Goal: Task Accomplishment & Management: Use online tool/utility

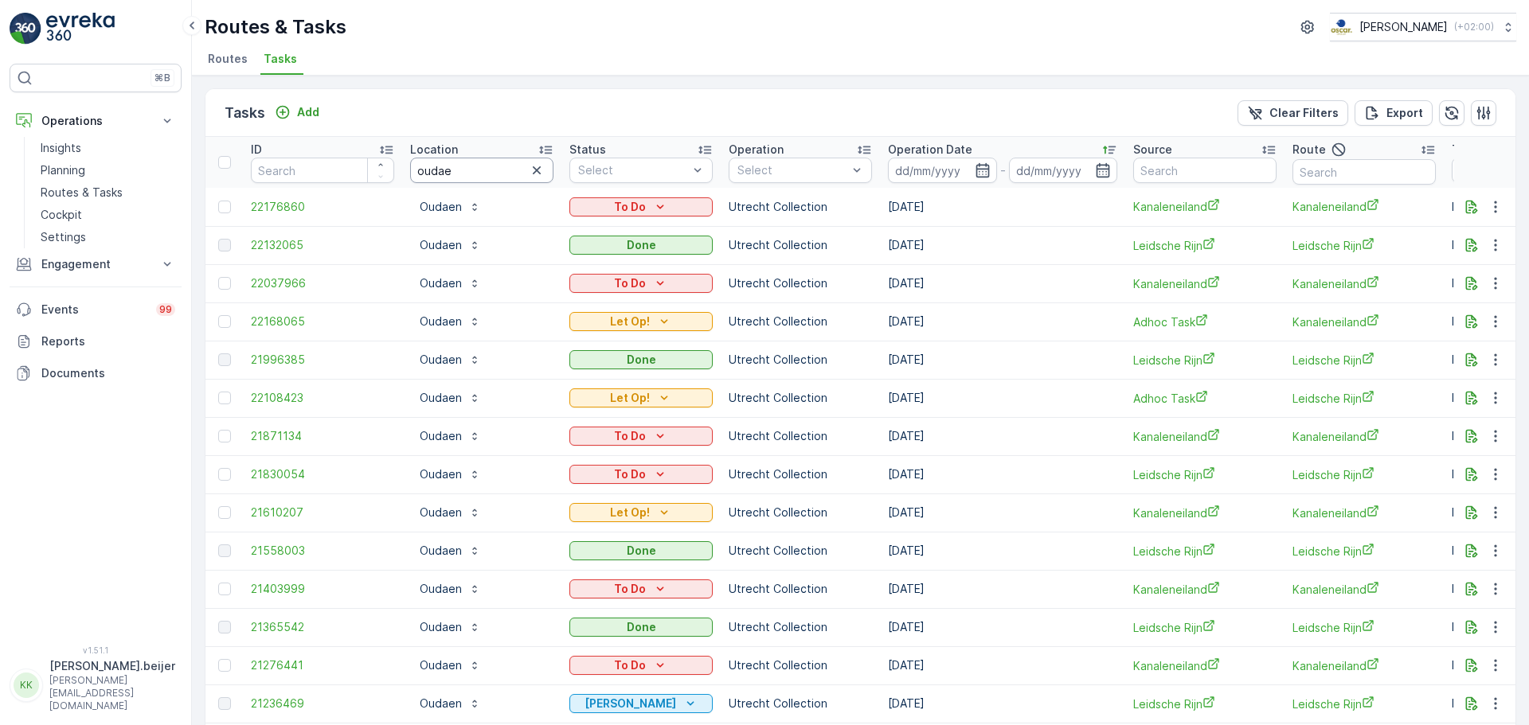
click at [477, 168] on input "oudae" at bounding box center [481, 170] width 143 height 25
type input "Gemeent [GEOGRAPHIC_DATA]"
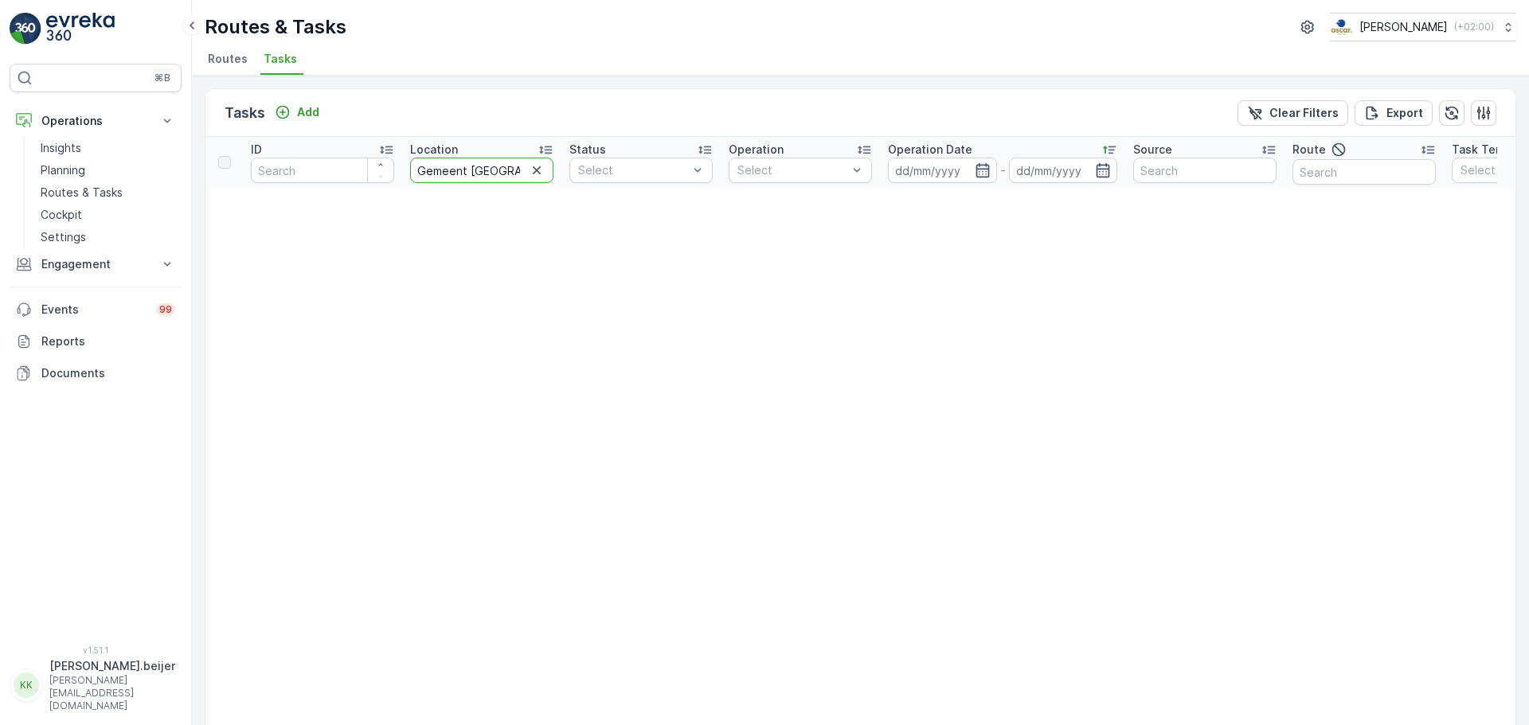
click at [467, 172] on input "Gemeent [GEOGRAPHIC_DATA]" at bounding box center [481, 170] width 143 height 25
type input "Gemeente [GEOGRAPHIC_DATA]"
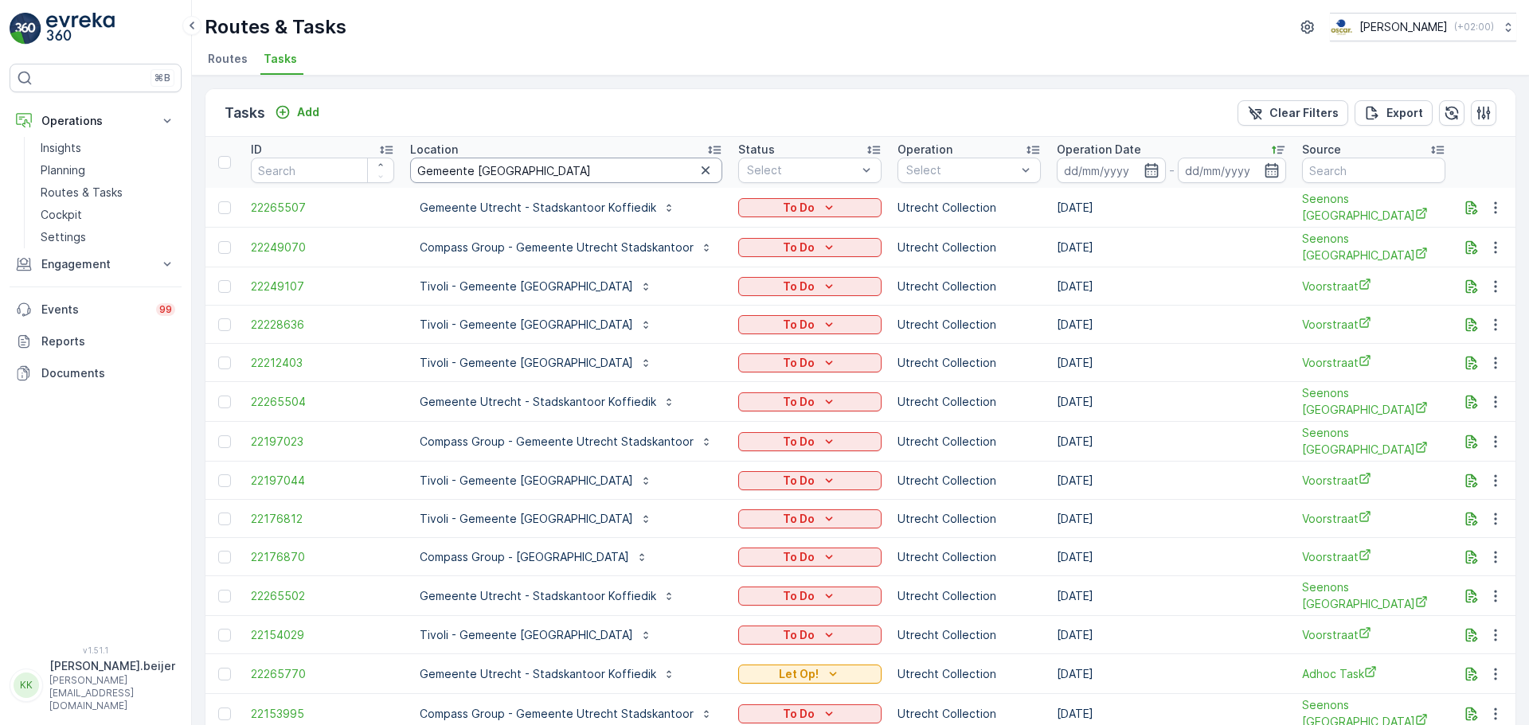
click at [539, 166] on input "Gemeente [GEOGRAPHIC_DATA]" at bounding box center [566, 170] width 312 height 25
type input "Gemeente Utrecht - sta"
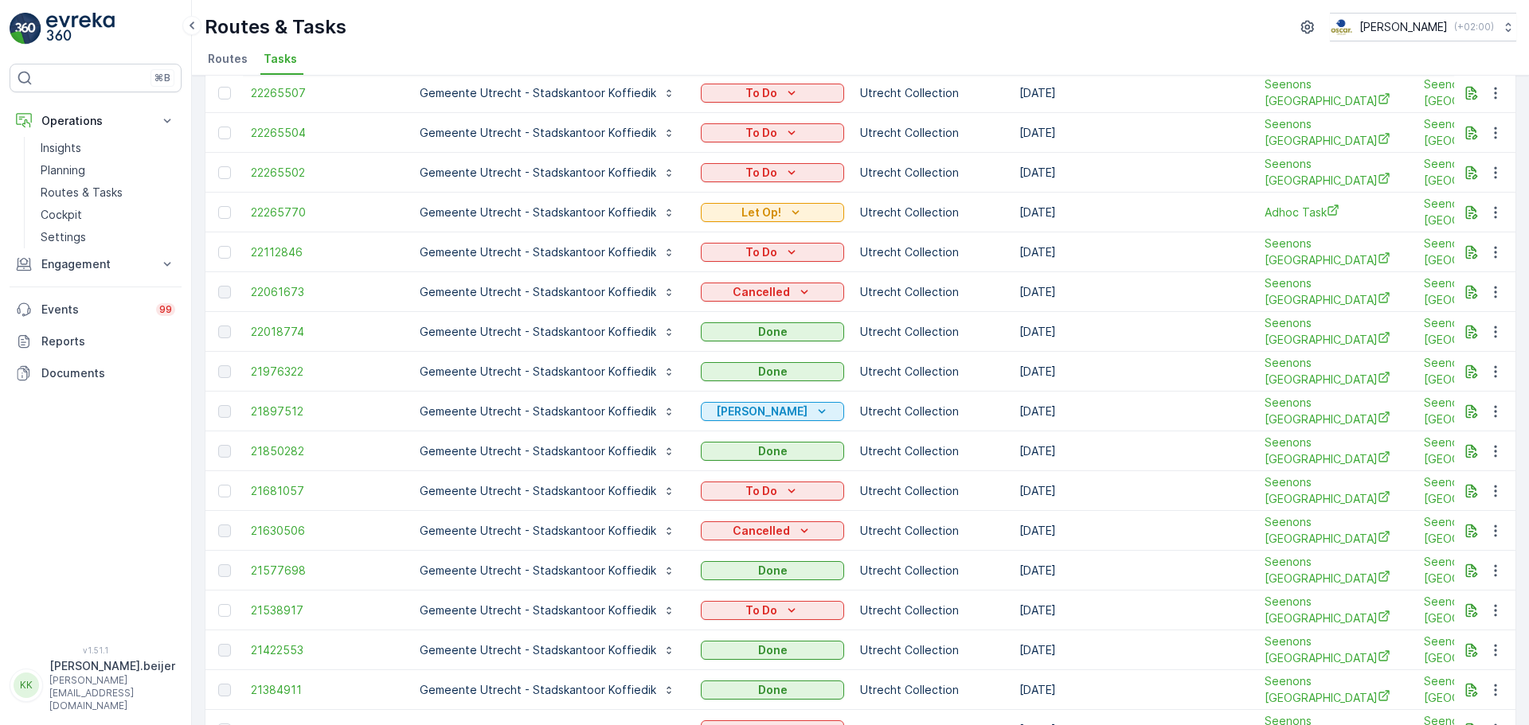
scroll to position [85, 0]
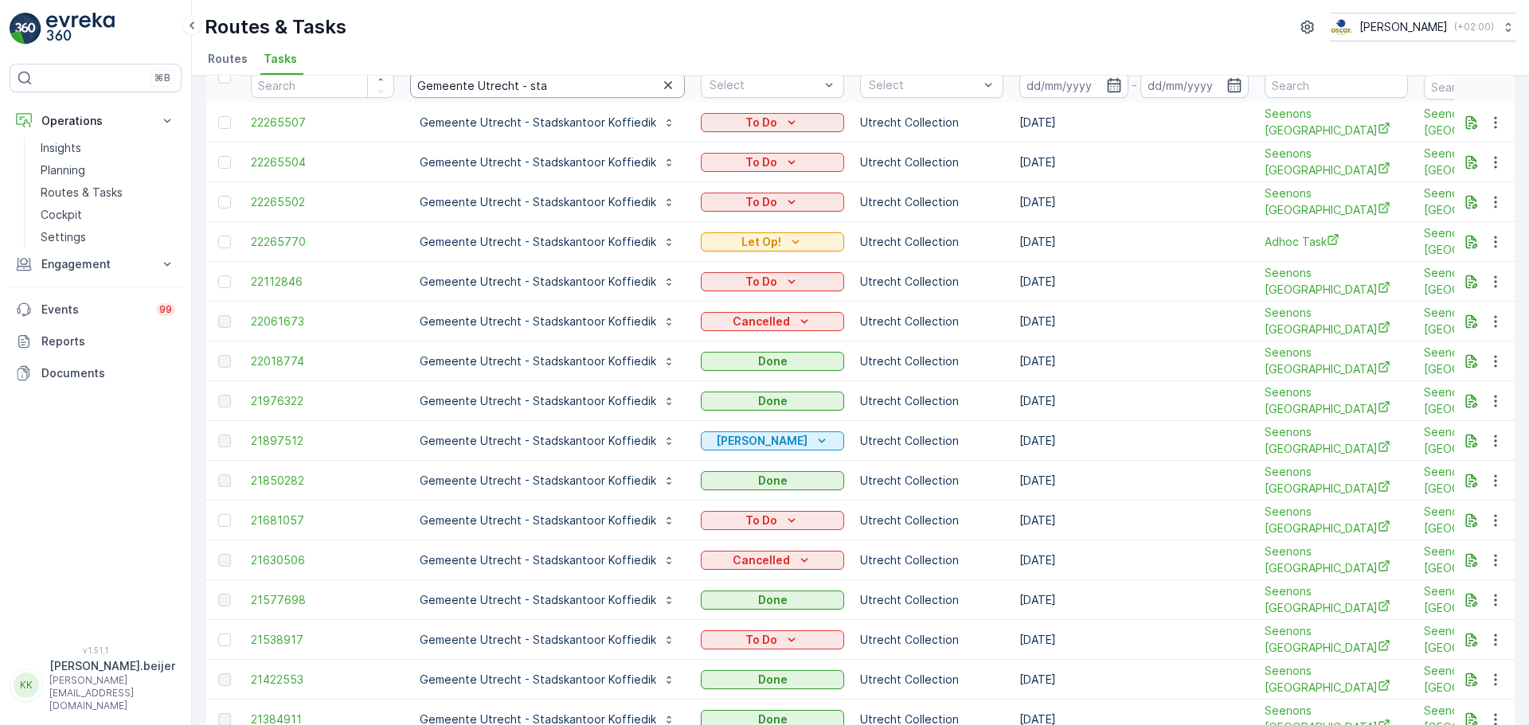
click at [491, 86] on input "Gemeente Utrecht - sta" at bounding box center [547, 84] width 275 height 25
click at [257, 236] on span "22265770" at bounding box center [322, 242] width 143 height 16
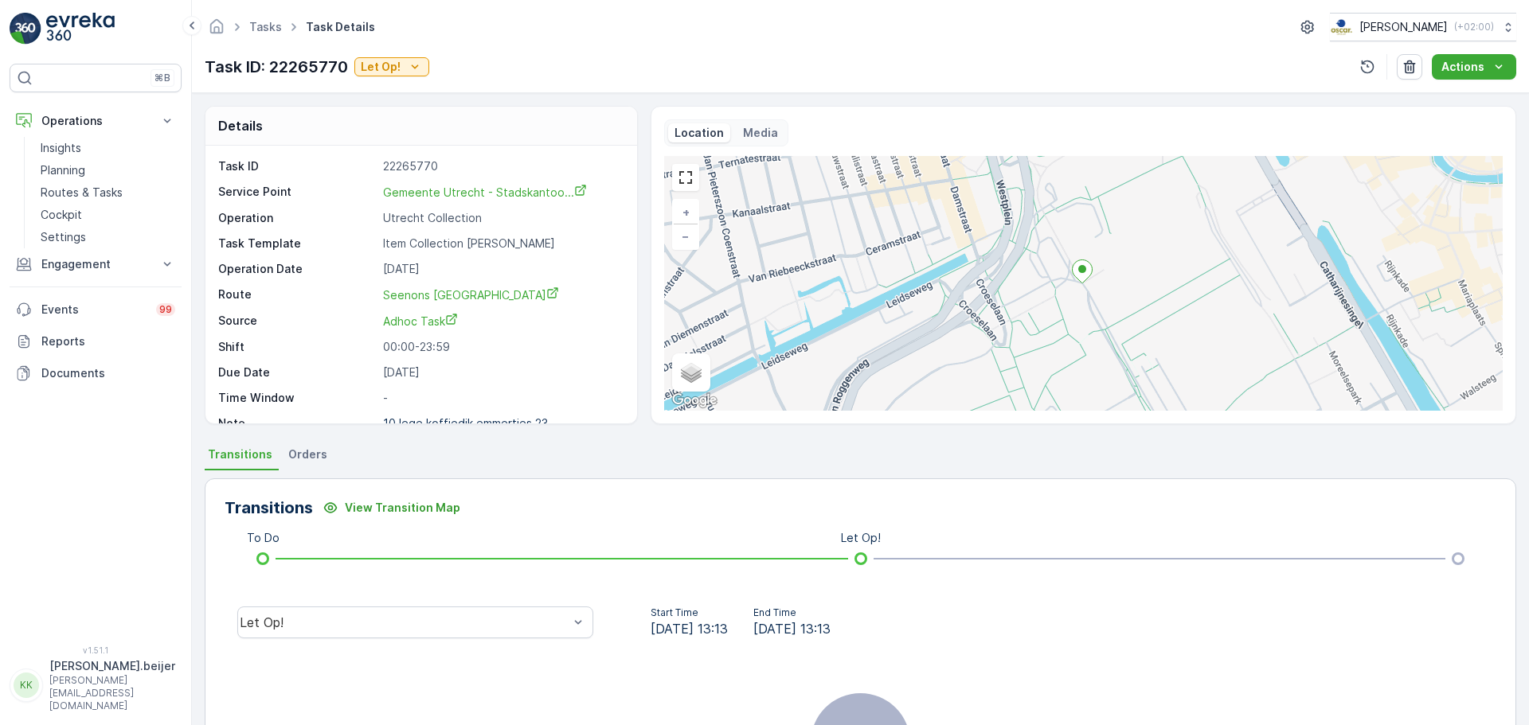
scroll to position [21, 0]
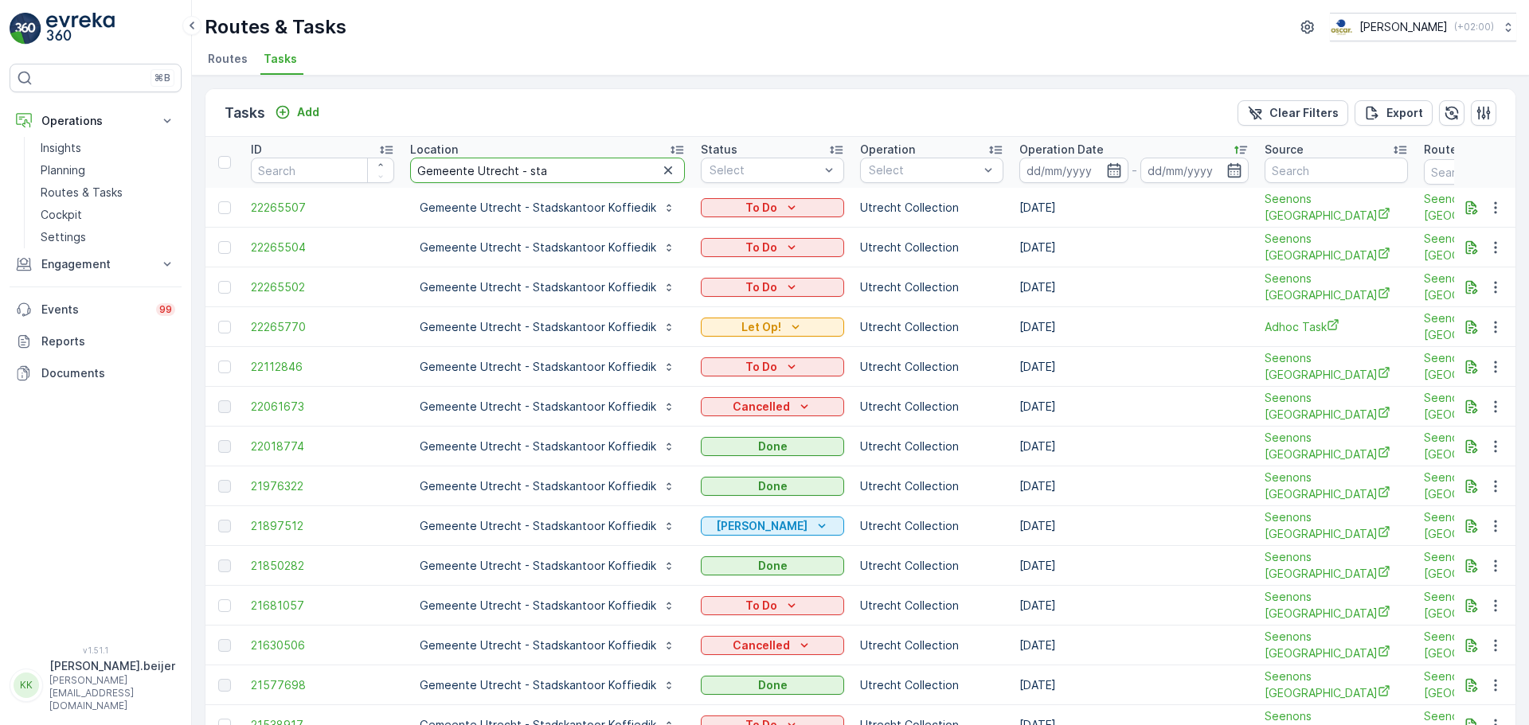
click at [464, 168] on input "Gemeente Utrecht - sta" at bounding box center [547, 170] width 275 height 25
type input "keukena"
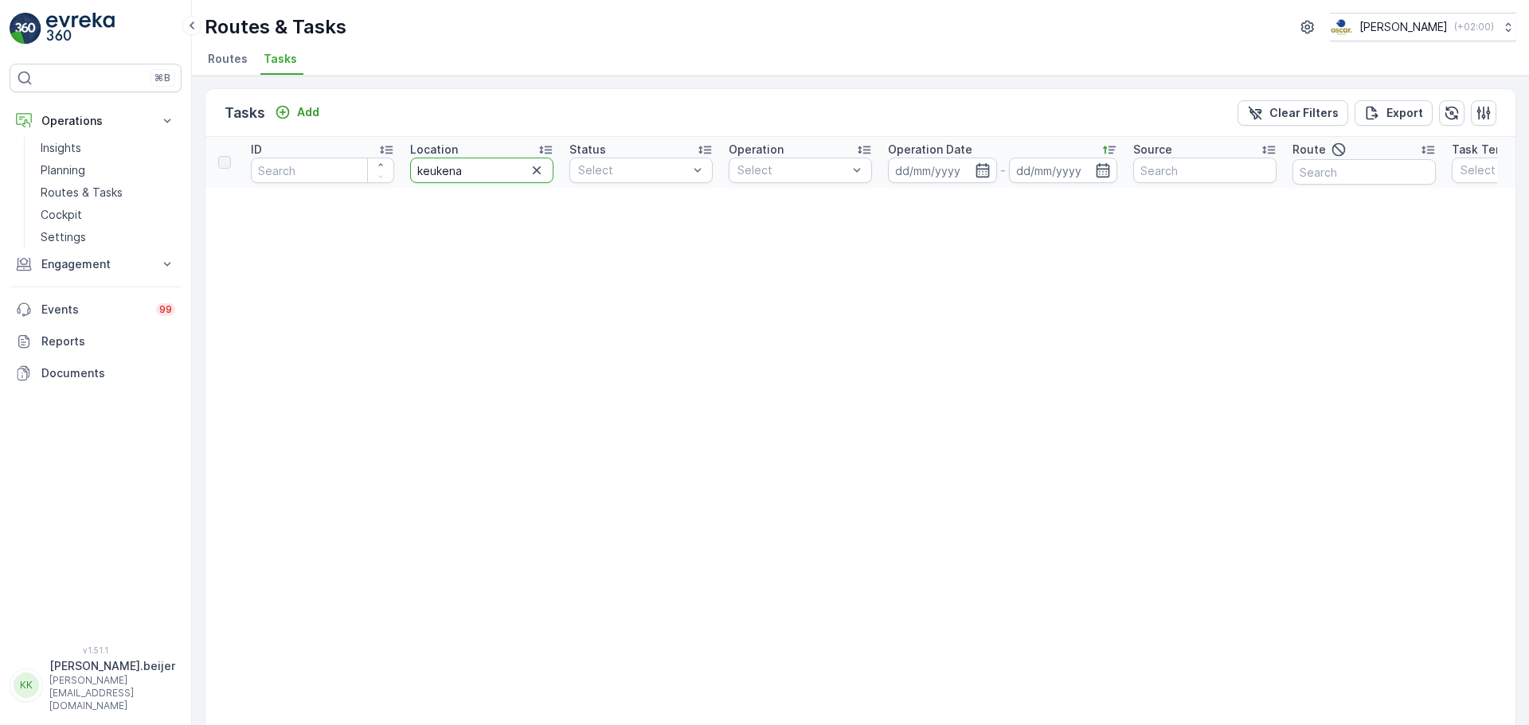
click at [477, 165] on input "keukena" at bounding box center [481, 170] width 143 height 25
type input "keuken"
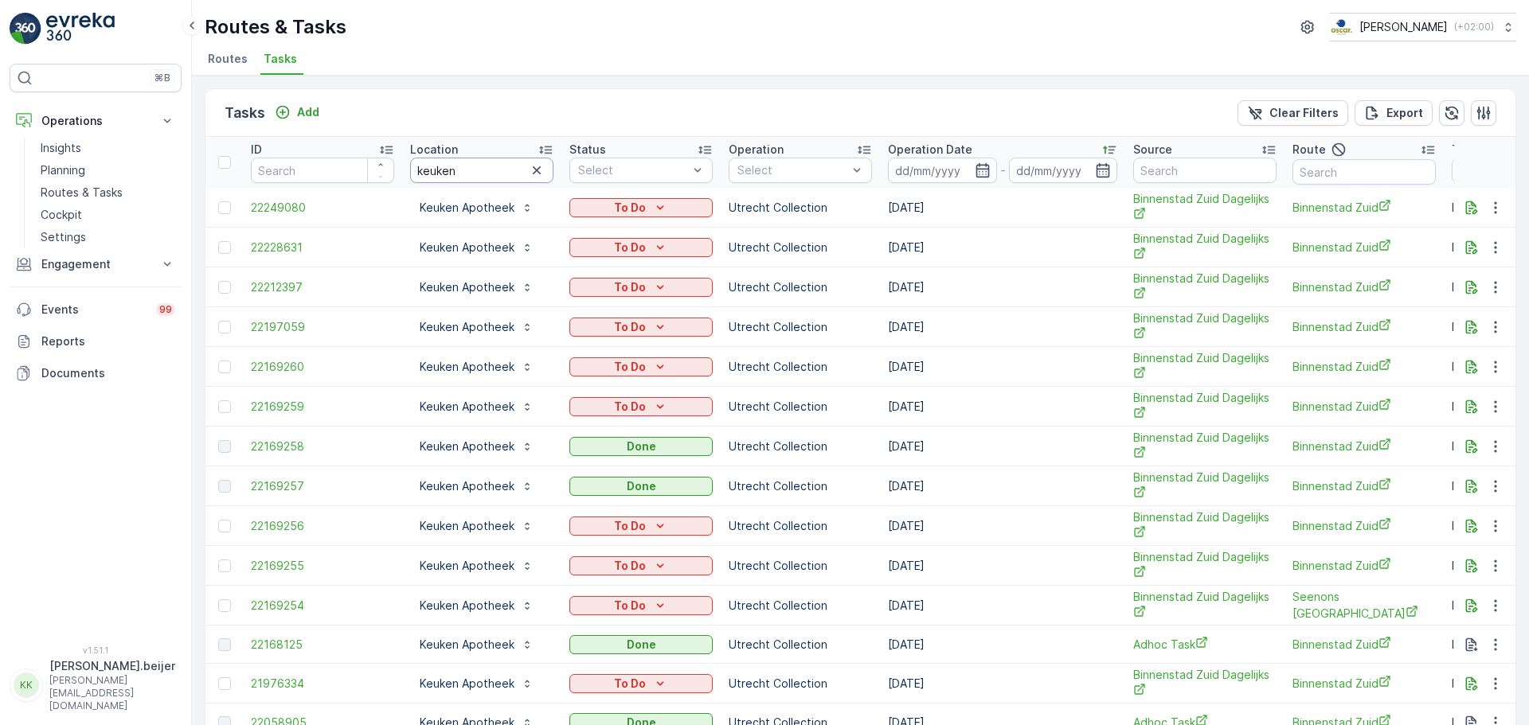
click at [453, 168] on input "keuken" at bounding box center [481, 170] width 143 height 25
type input "see"
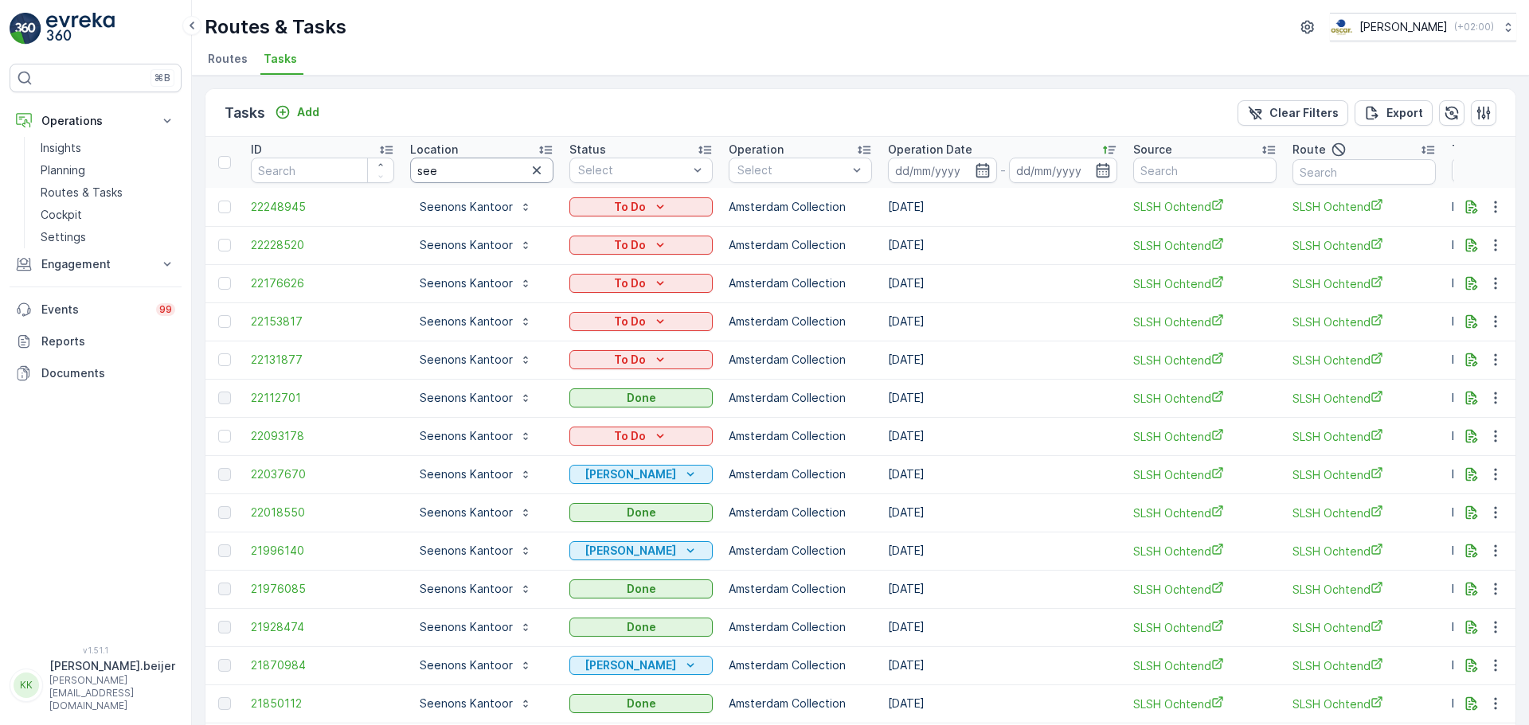
click at [453, 169] on input "see" at bounding box center [481, 170] width 143 height 25
type input "seapa"
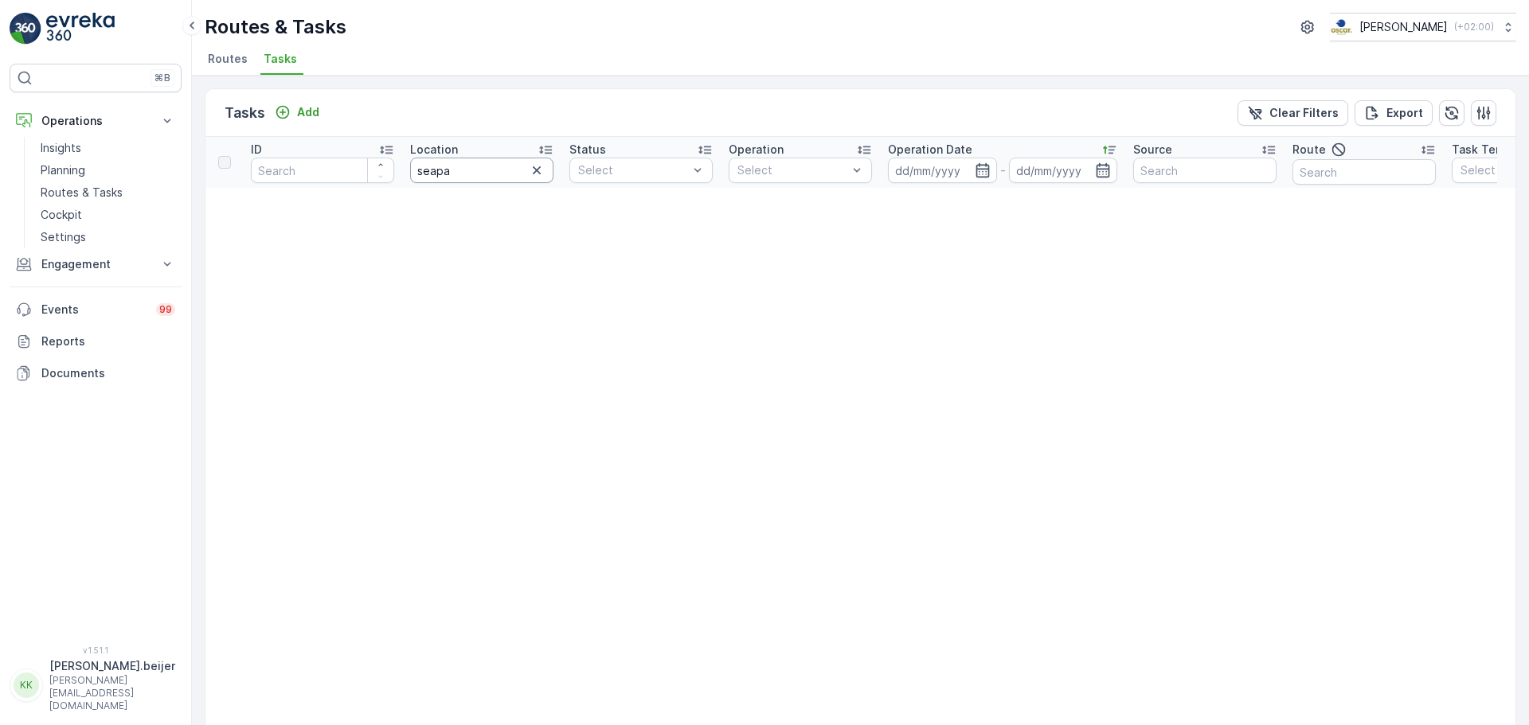
click at [489, 176] on input "seapa" at bounding box center [481, 170] width 143 height 25
type input "seepa"
click at [489, 176] on input "seepa" at bounding box center [481, 170] width 143 height 25
type input "sea pa"
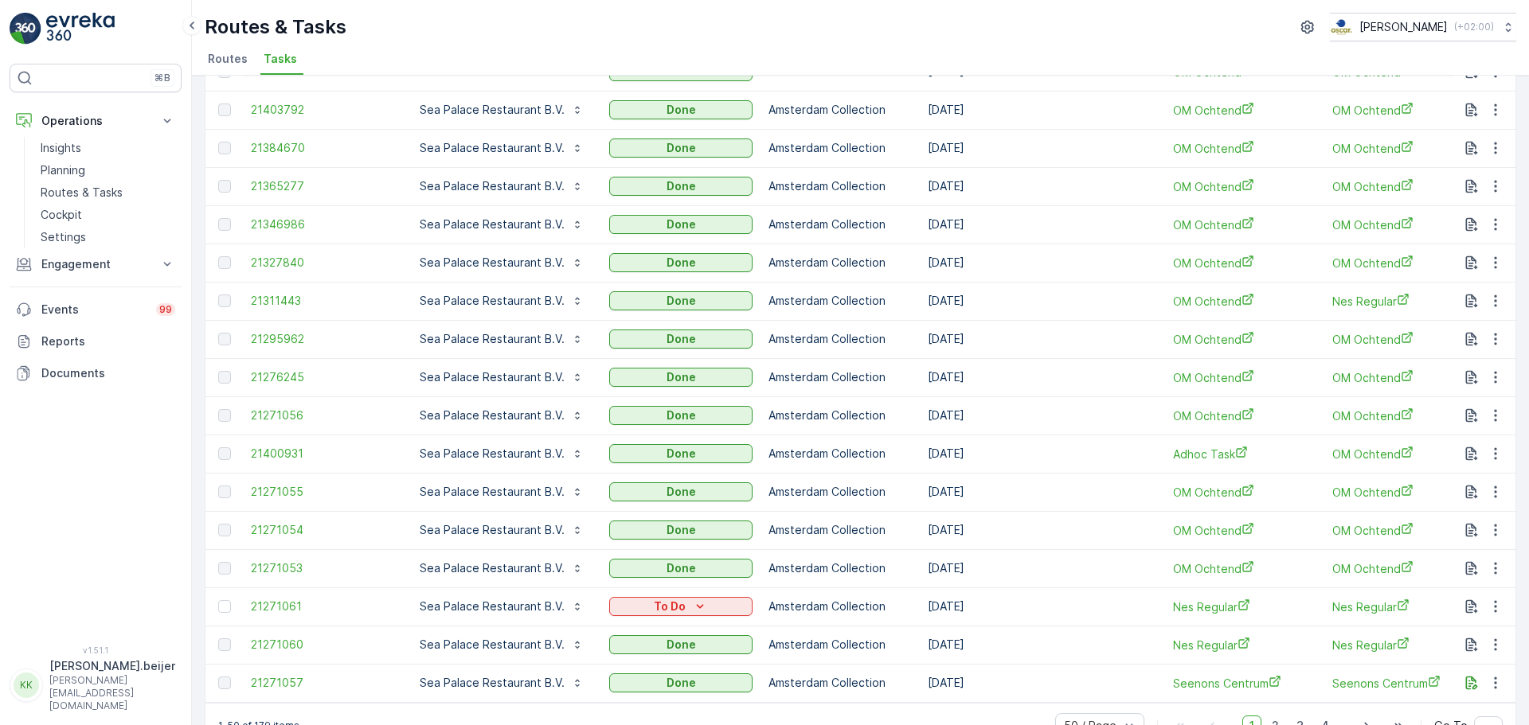
scroll to position [1441, 0]
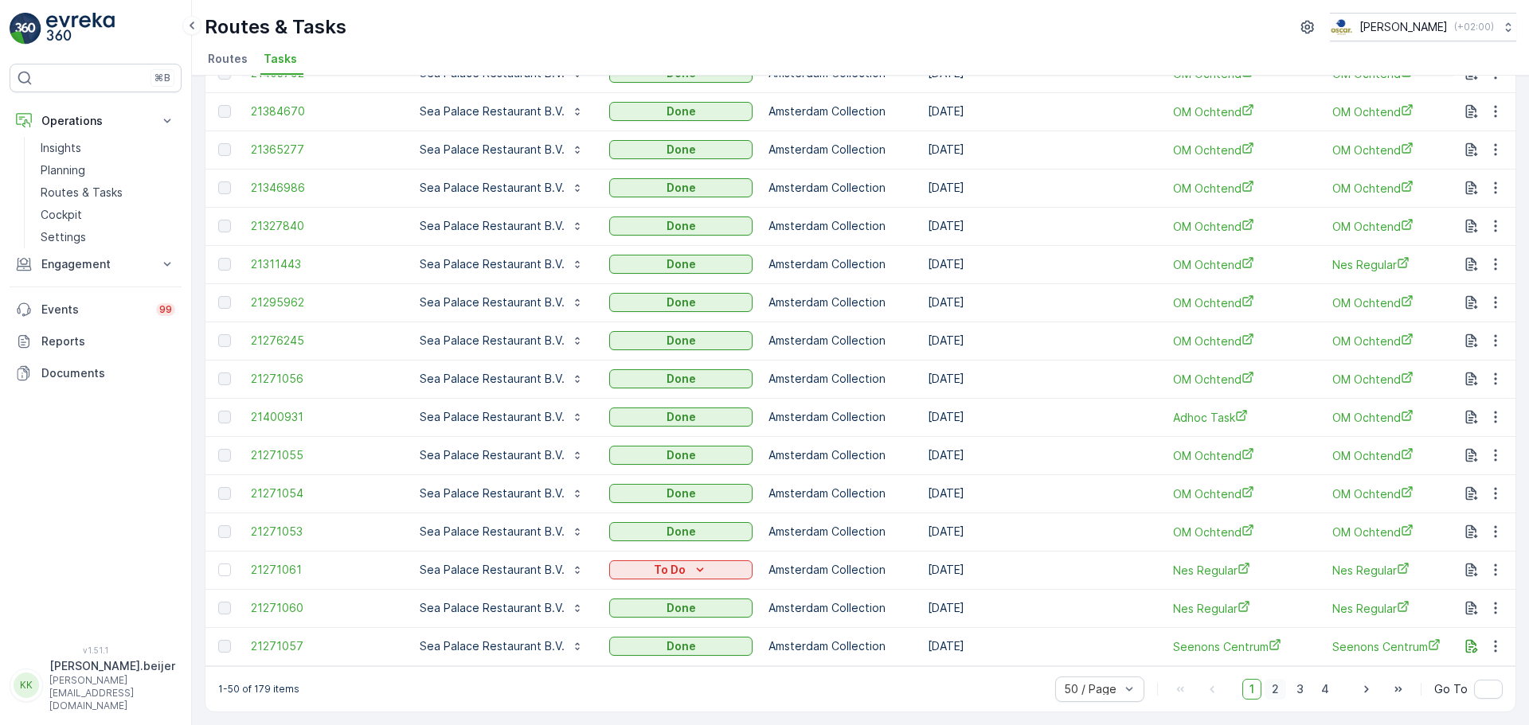
click at [1274, 689] on span "2" at bounding box center [1274, 689] width 21 height 21
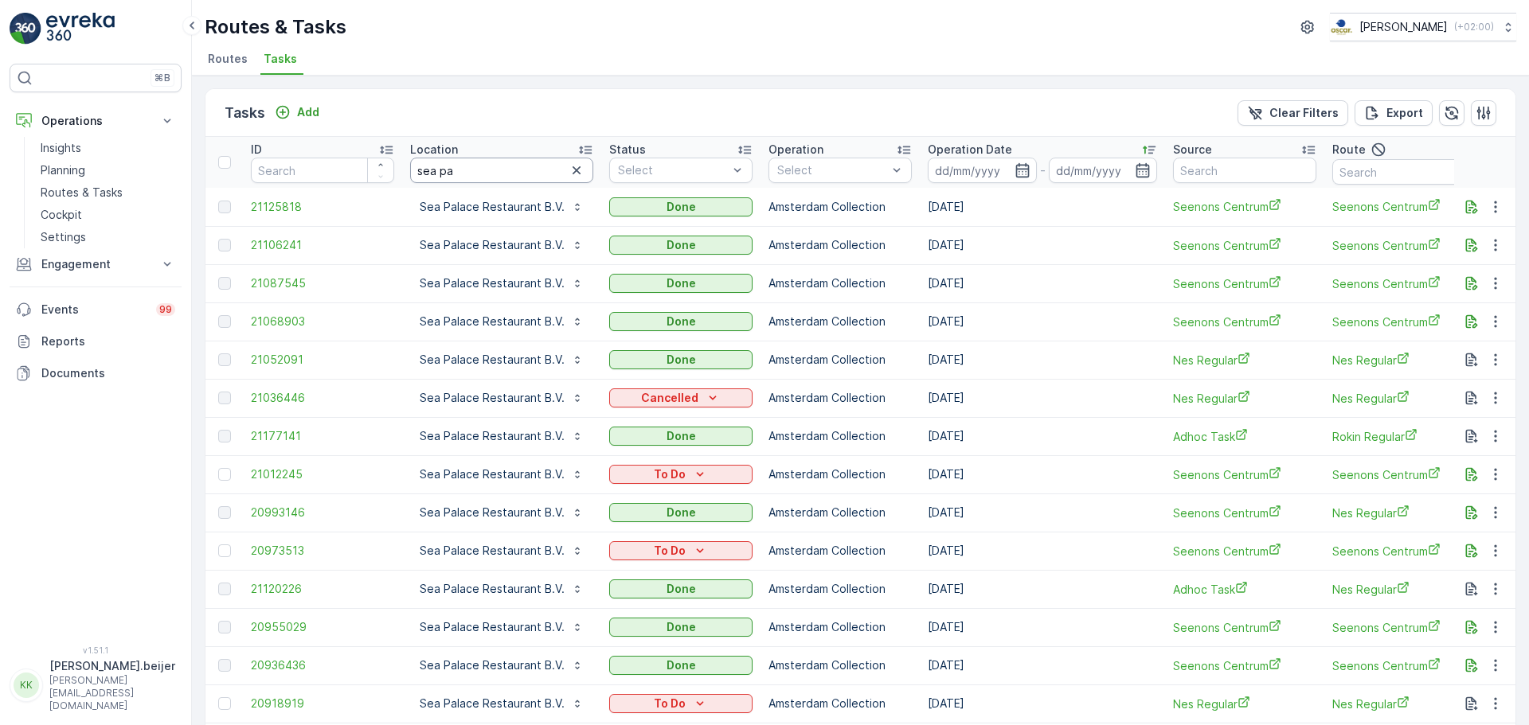
click at [450, 174] on input "sea pa" at bounding box center [501, 170] width 183 height 25
type input "meeting"
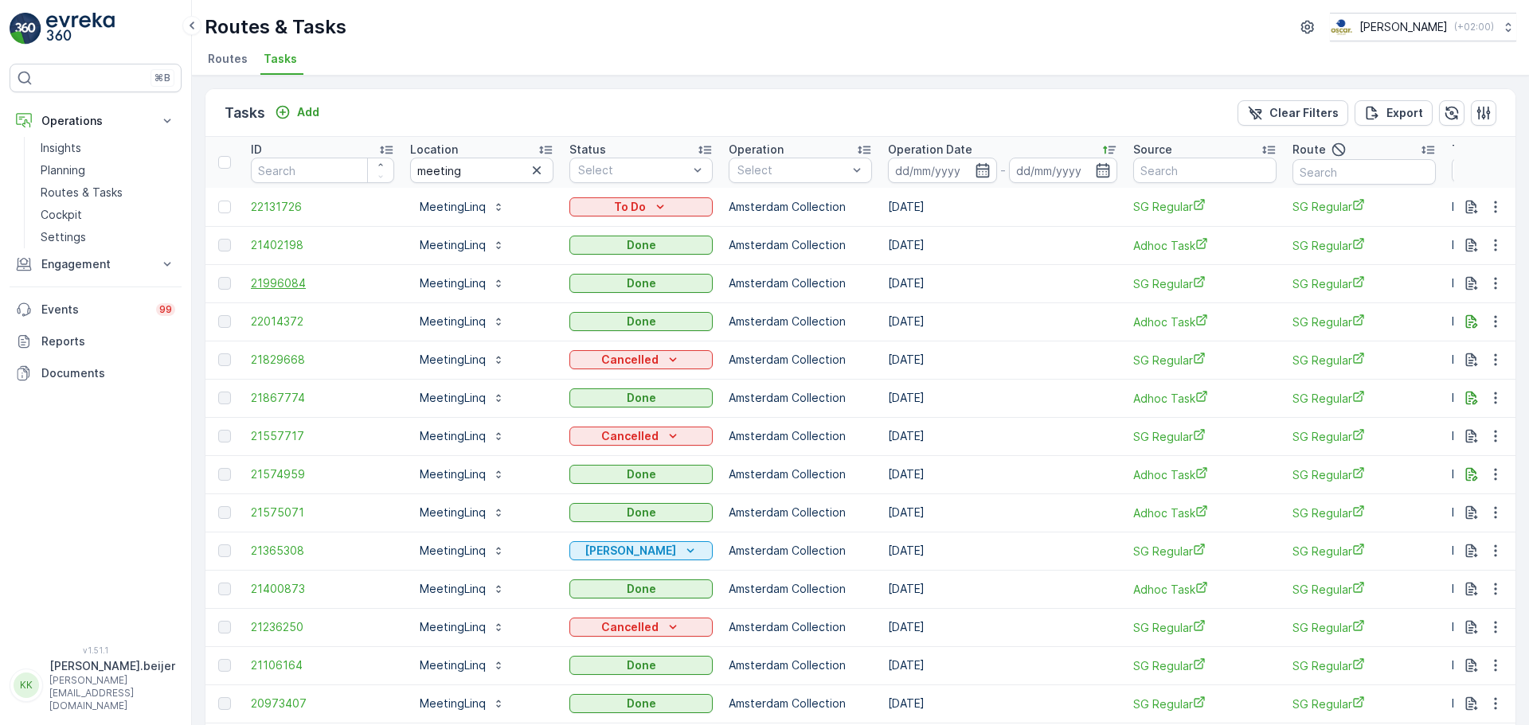
click at [279, 284] on span "21996084" at bounding box center [322, 283] width 143 height 16
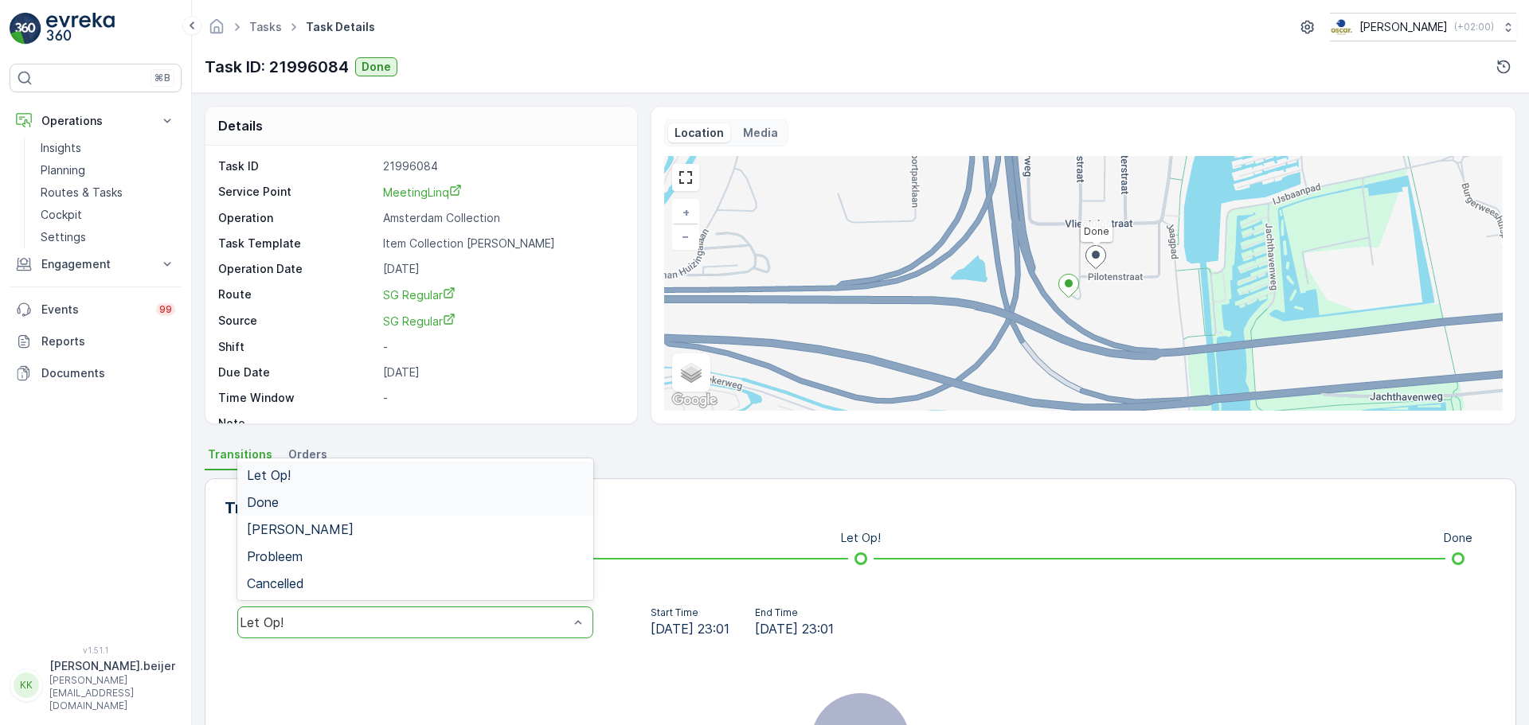
click at [287, 505] on div "Done" at bounding box center [415, 502] width 337 height 14
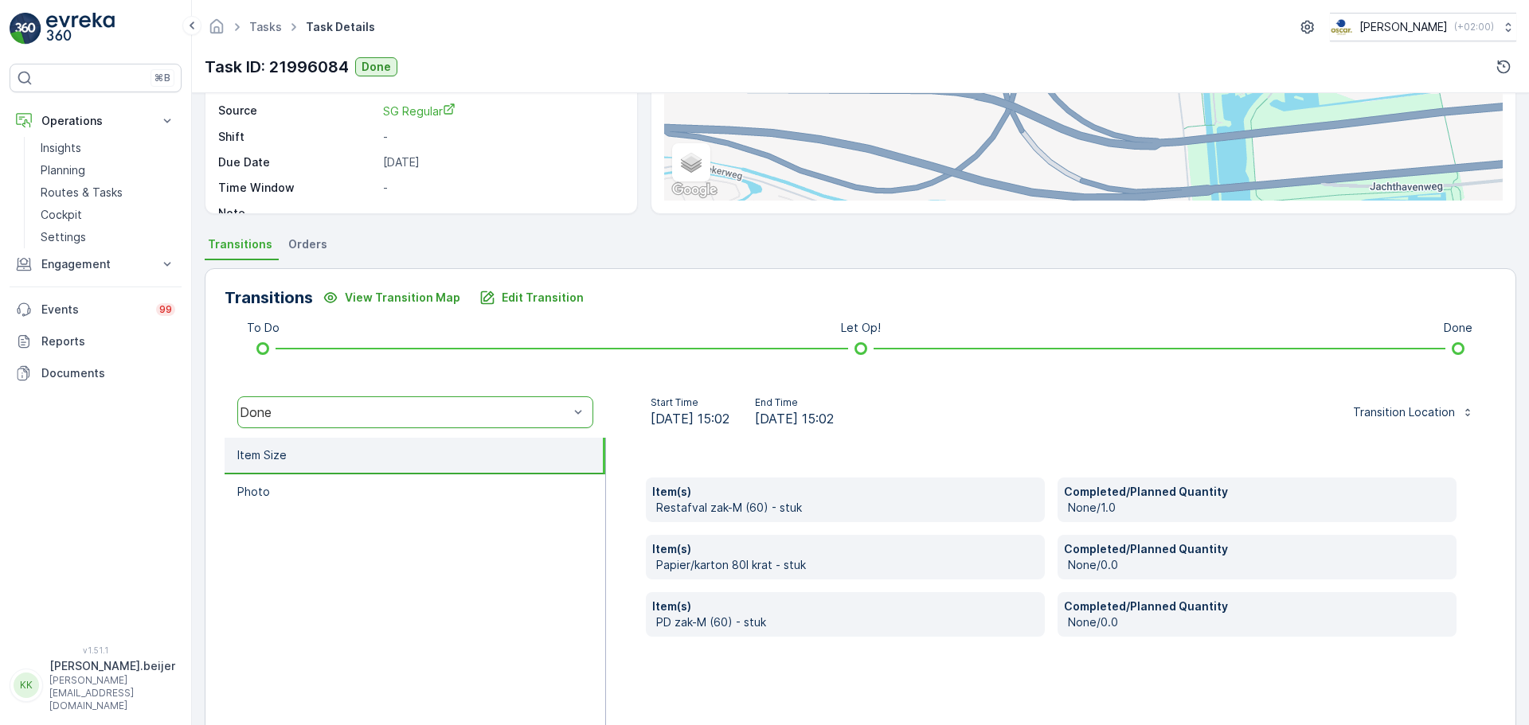
scroll to position [211, 0]
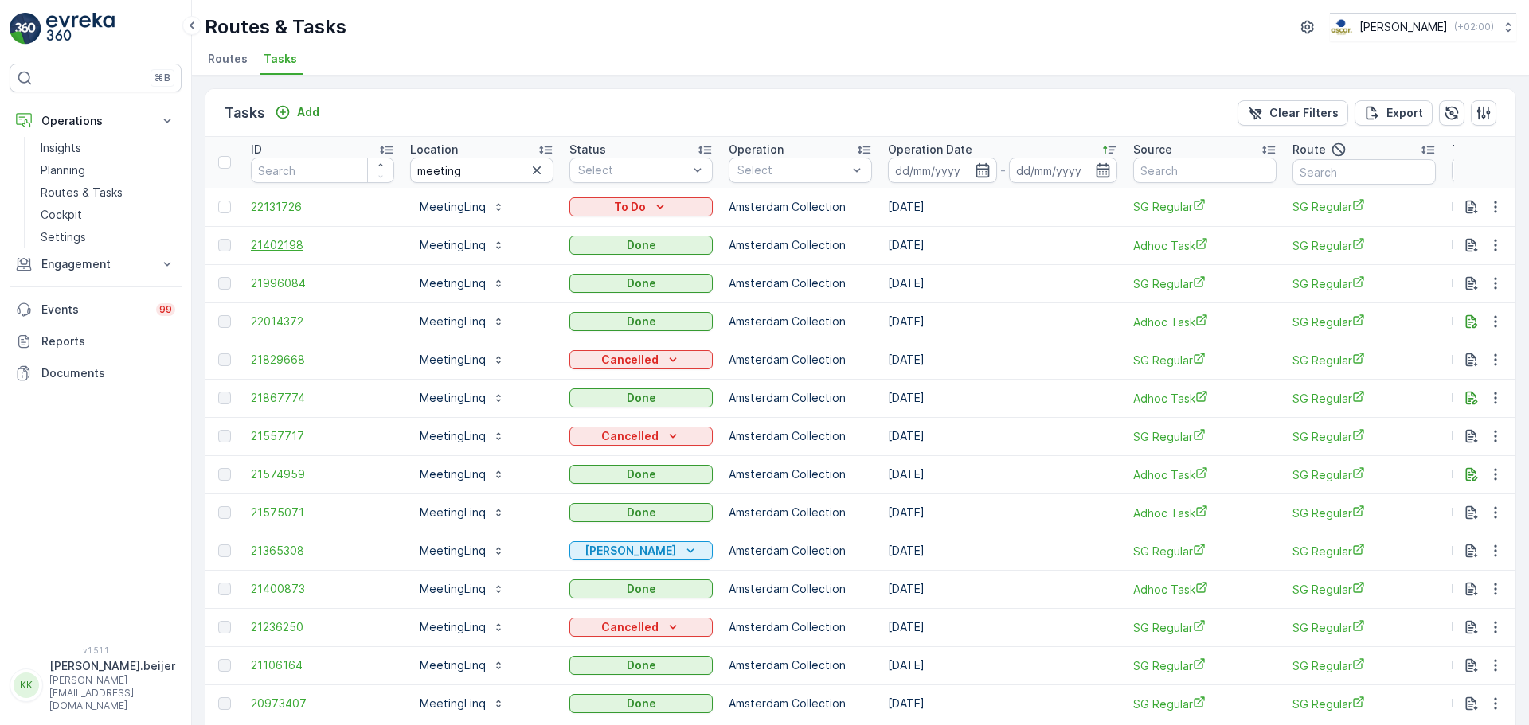
click at [260, 248] on span "21402198" at bounding box center [322, 245] width 143 height 16
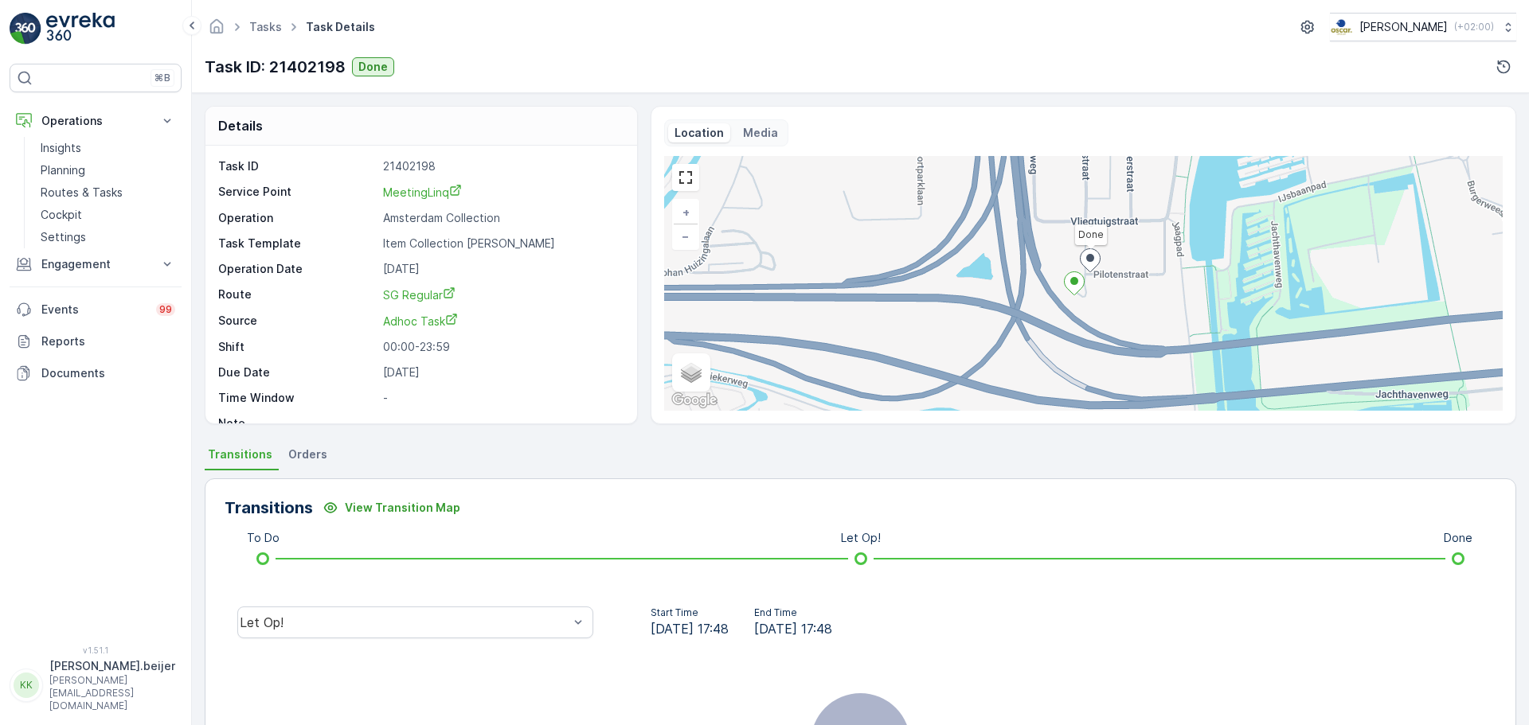
scroll to position [130, 0]
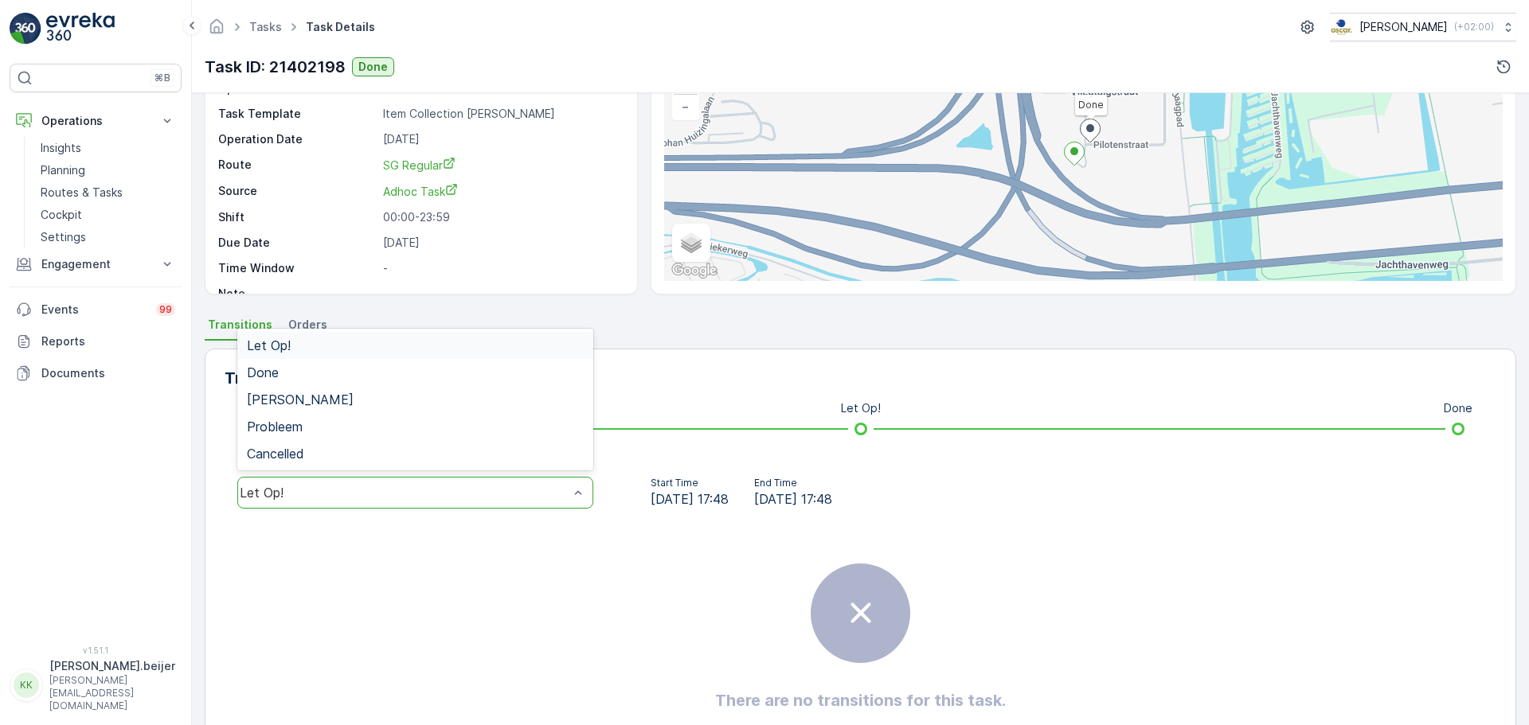
click at [339, 482] on div "Let Op!" at bounding box center [415, 493] width 356 height 32
click at [292, 374] on div "Done" at bounding box center [415, 372] width 337 height 14
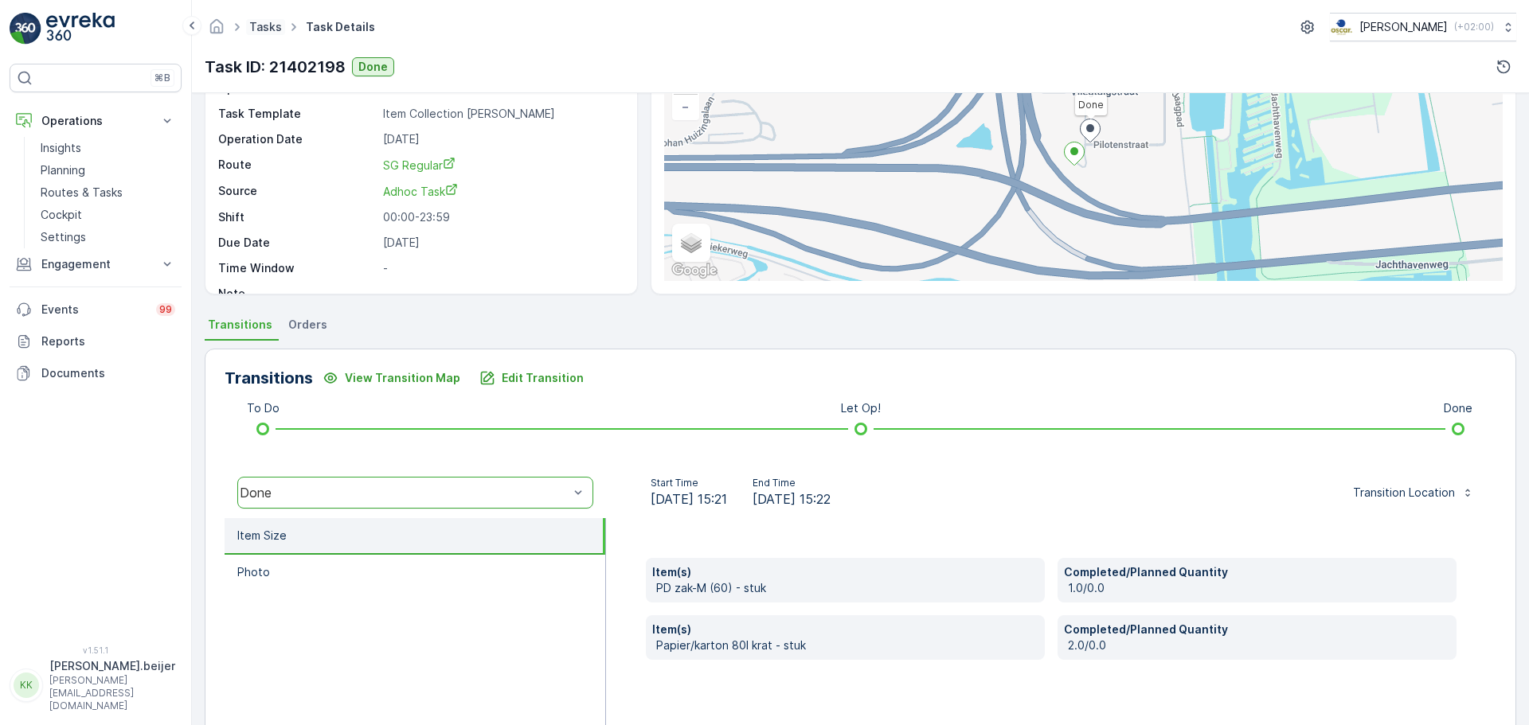
click at [261, 27] on link "Tasks" at bounding box center [265, 27] width 33 height 14
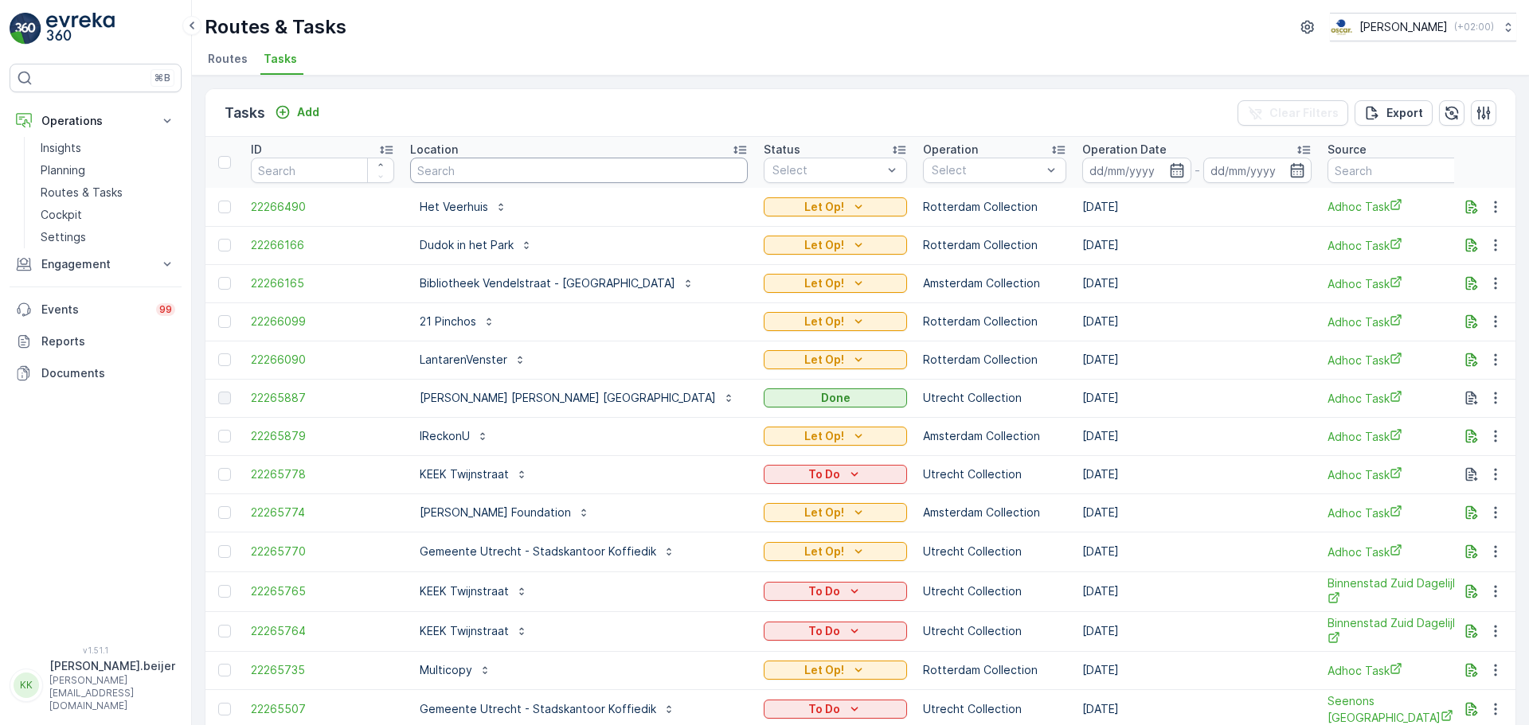
click at [560, 168] on input "text" at bounding box center [579, 170] width 338 height 25
type input "meeting"
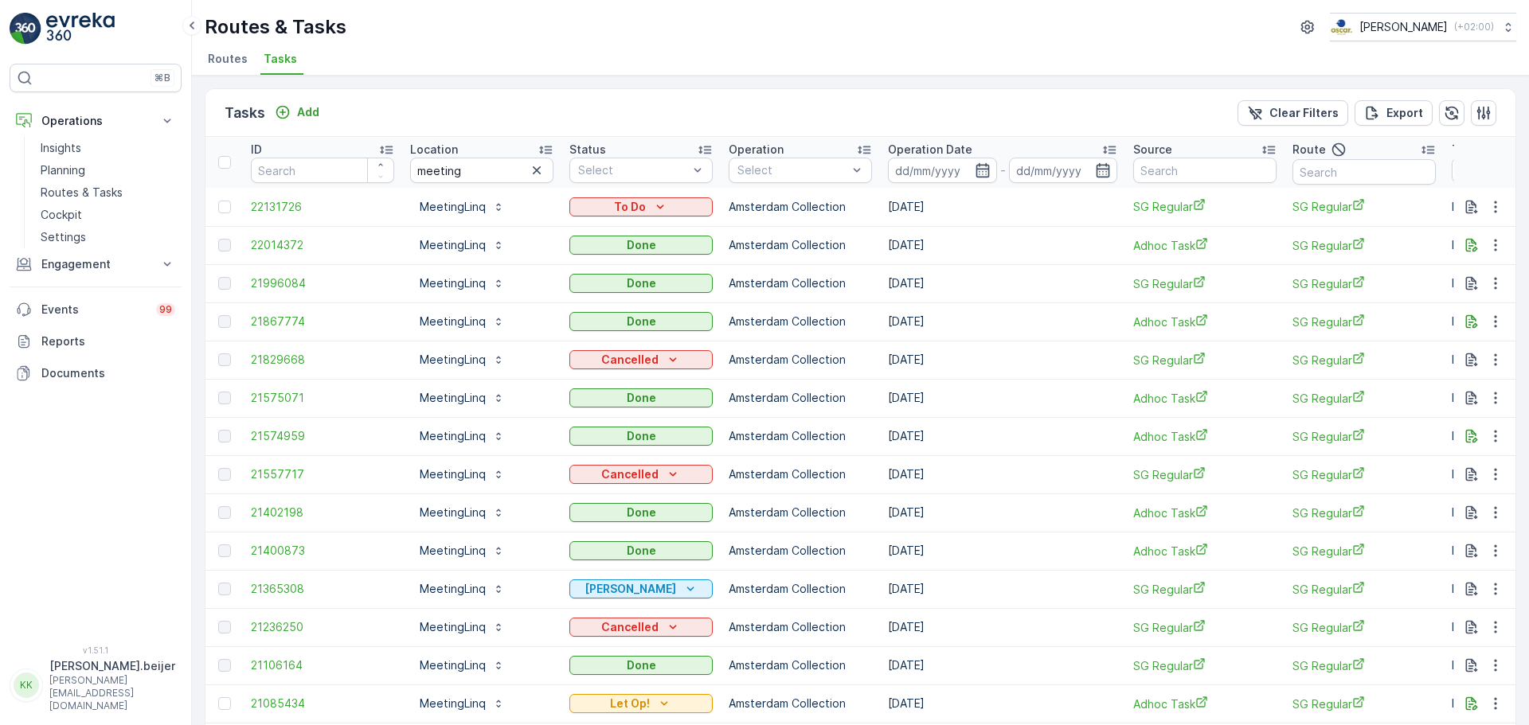
click at [1011, 228] on td "[DATE]" at bounding box center [1002, 245] width 245 height 38
click at [424, 171] on input "meeting" at bounding box center [481, 170] width 143 height 25
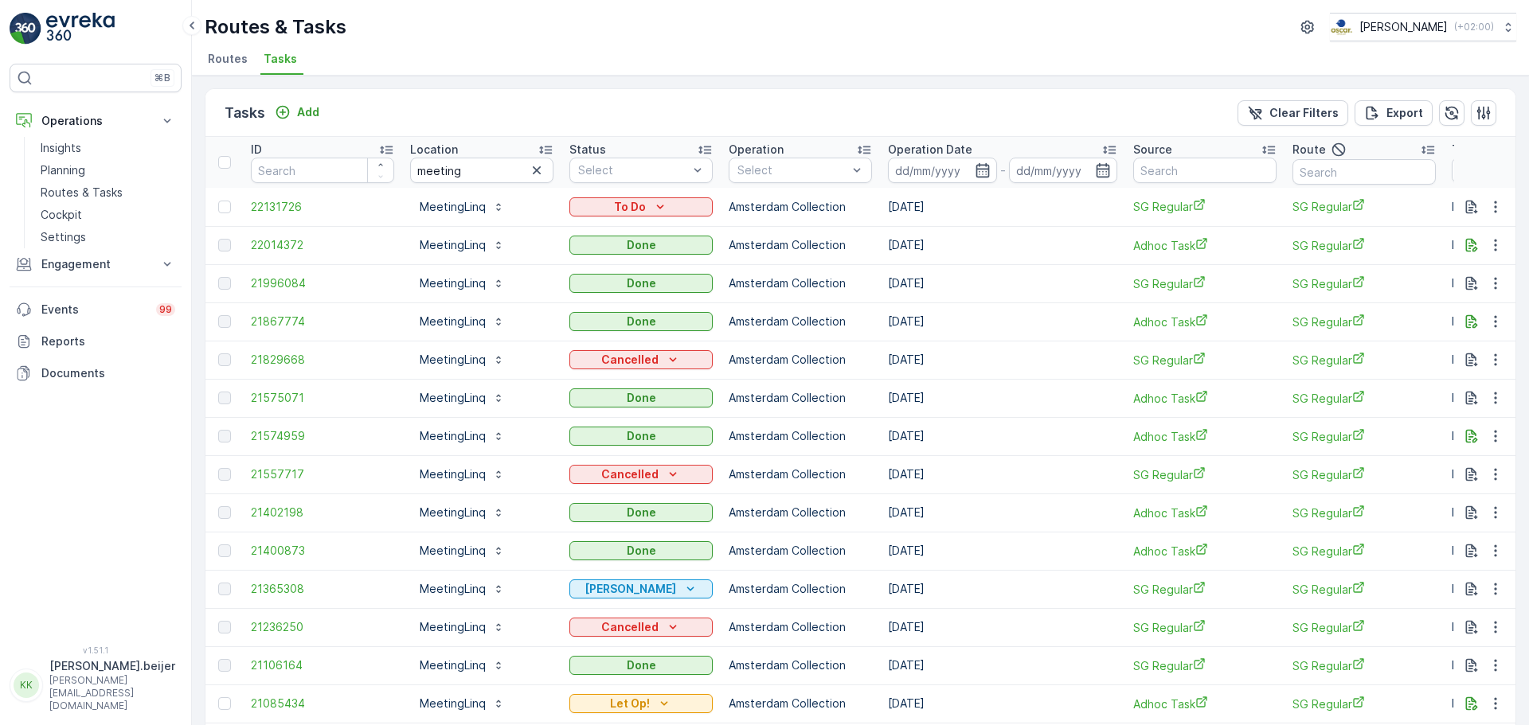
click at [424, 171] on input "meeting" at bounding box center [481, 170] width 143 height 25
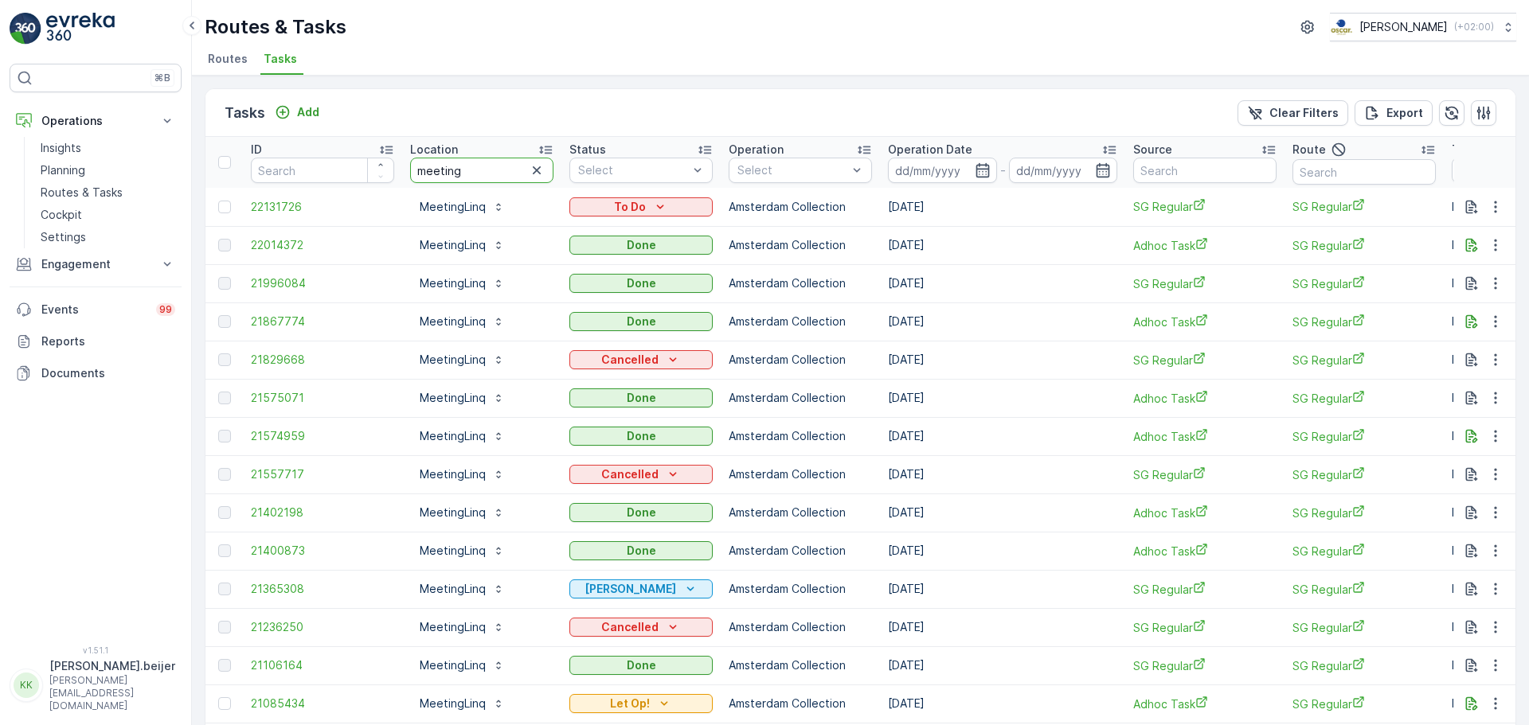
click at [424, 171] on input "meeting" at bounding box center [481, 170] width 143 height 25
type input "loudnes"
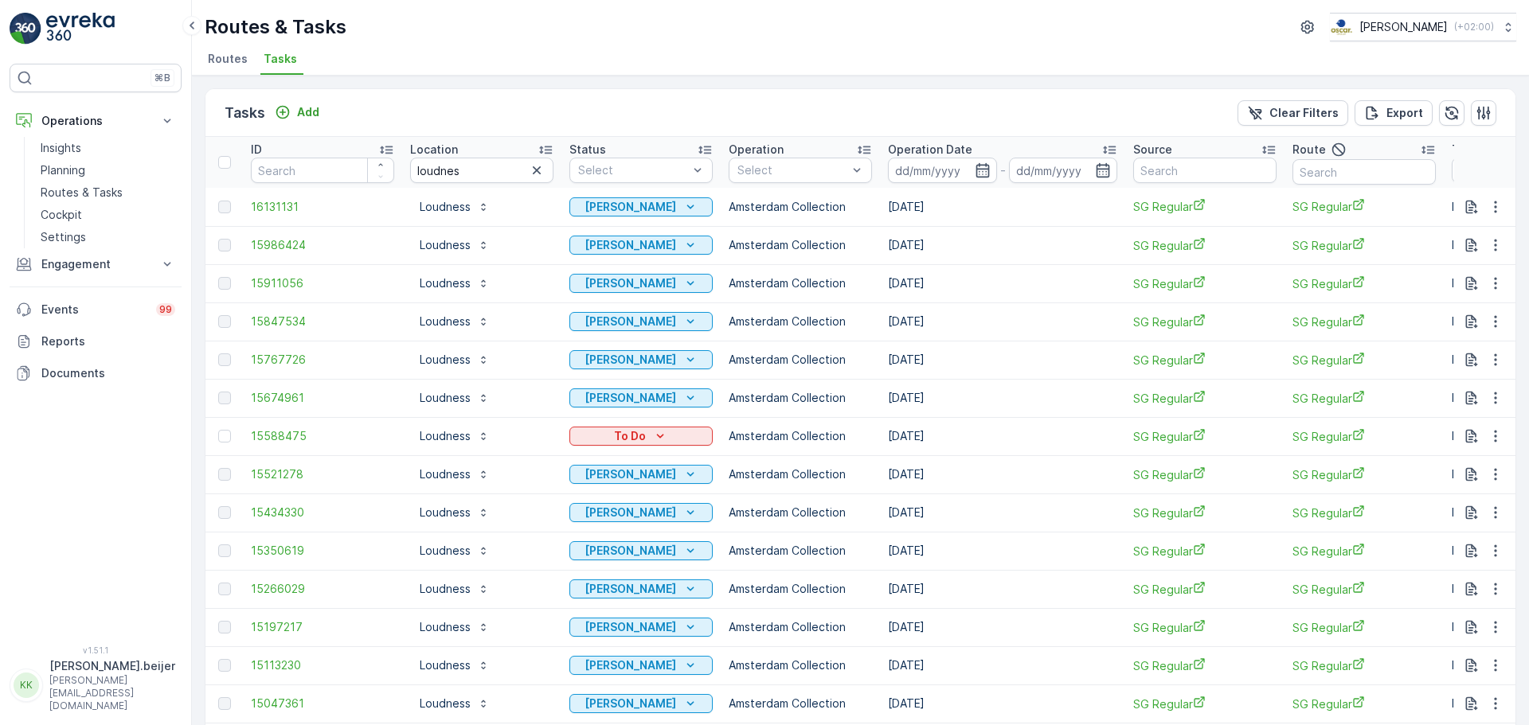
click at [1113, 150] on icon at bounding box center [1109, 150] width 13 height 8
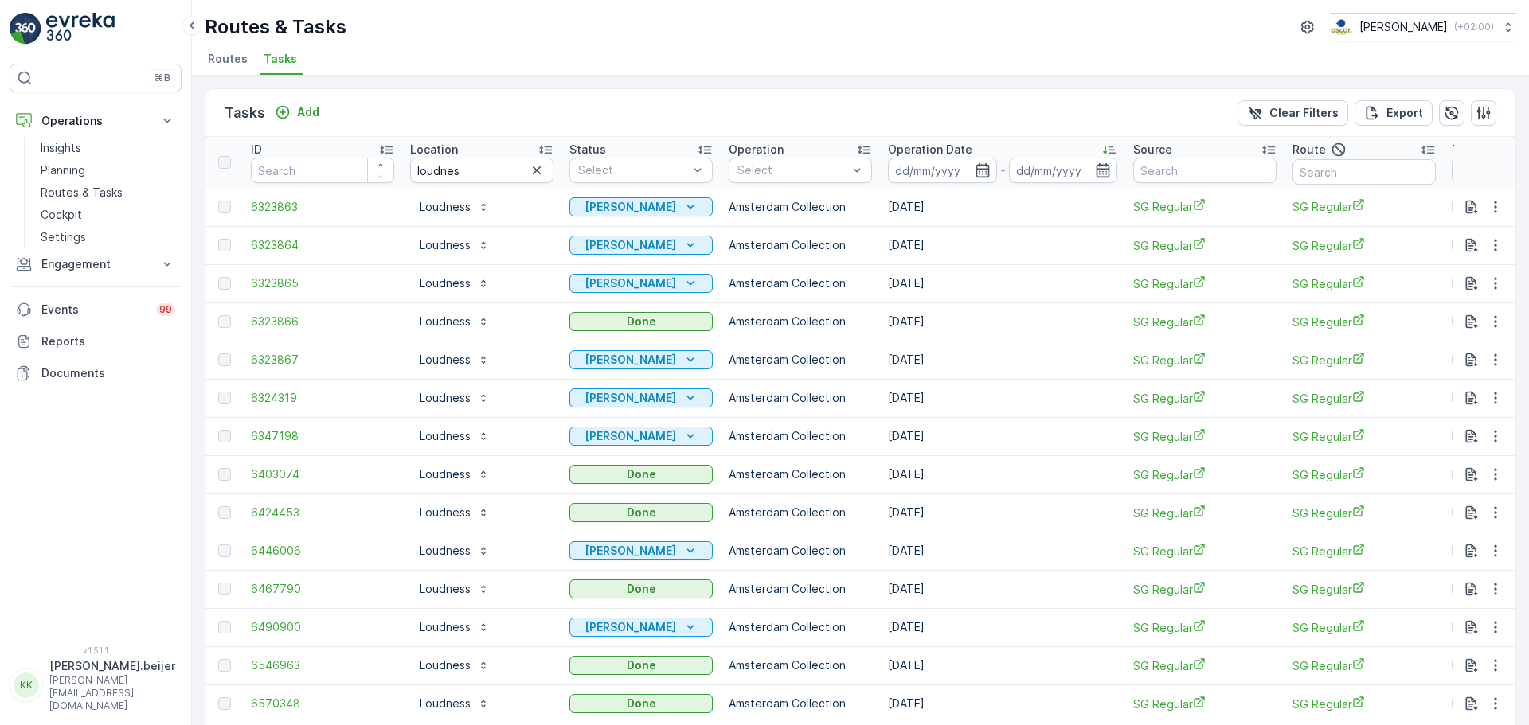
click at [1113, 150] on icon at bounding box center [1109, 150] width 13 height 8
